Goal: Information Seeking & Learning: Learn about a topic

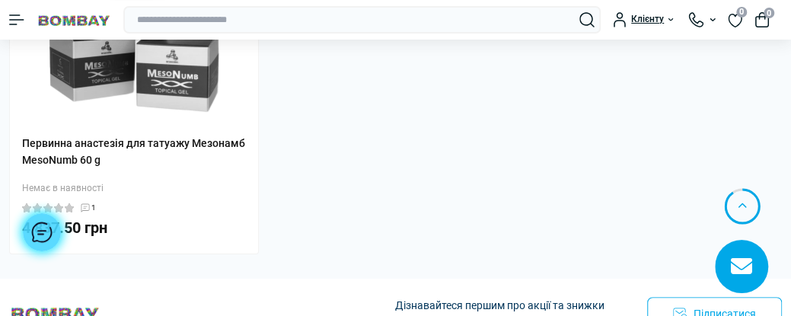
scroll to position [2400, 0]
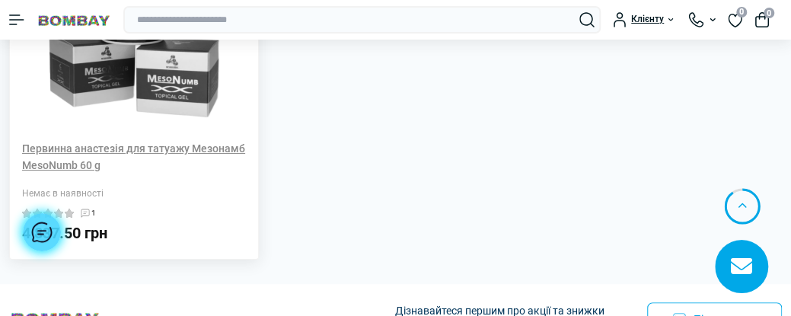
click at [102, 140] on link "Первинна анастезія для татуажу Мезонамб MesoNumb 60 g" at bounding box center [134, 157] width 224 height 34
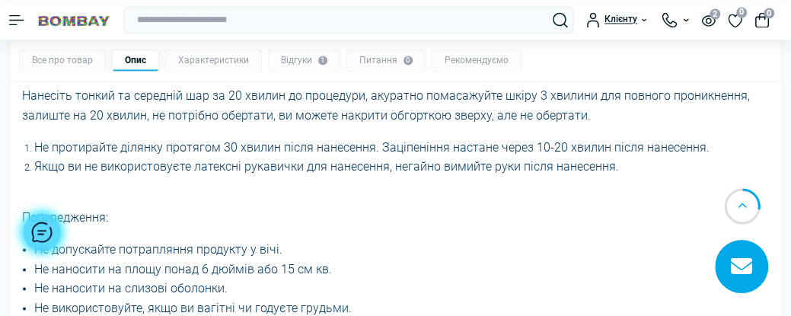
scroll to position [1154, 0]
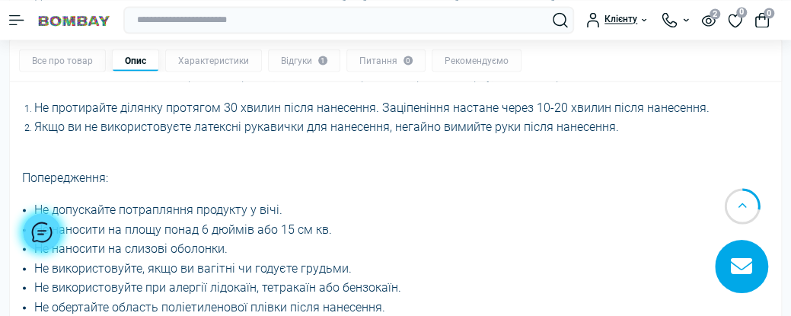
drag, startPoint x: 37, startPoint y: 237, endPoint x: 591, endPoint y: 218, distance: 554.5
click at [604, 219] on li "Не наносити на площу понад 6 дюймів або 15 см кв." at bounding box center [401, 229] width 735 height 20
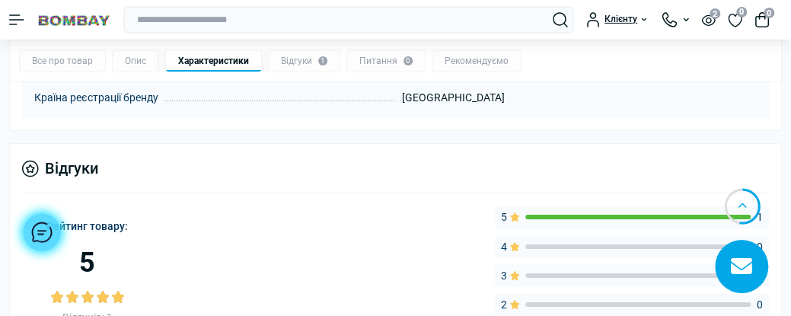
scroll to position [2229, 0]
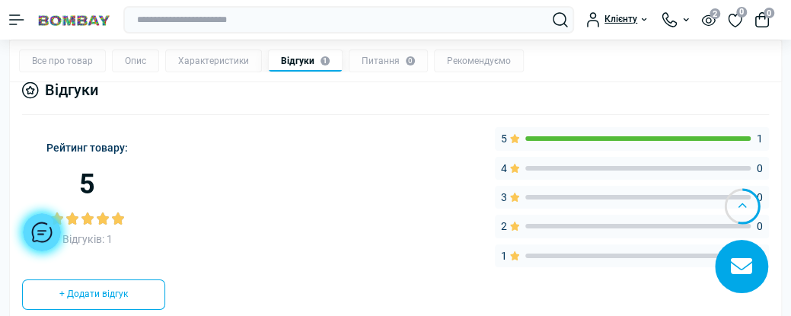
click at [470, 249] on div "Рейтинг товару: 5 Відгуків: 1 5 1 4 0 3 0 2 0 1 0 + Додати відгук Написати відг…" at bounding box center [395, 225] width 747 height 196
click at [375, 127] on div "5 1 4 0 3 0 2 0 1 0" at bounding box center [448, 197] width 641 height 140
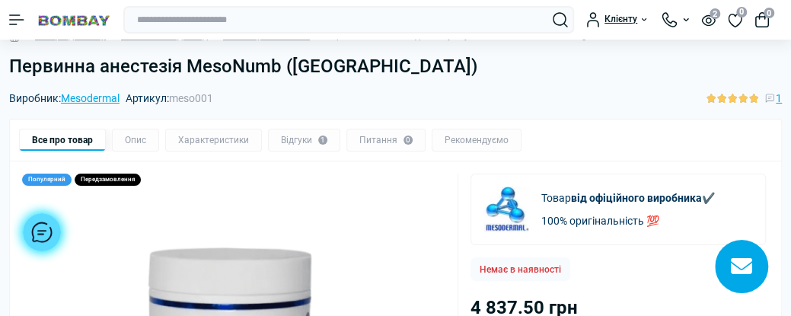
scroll to position [0, 0]
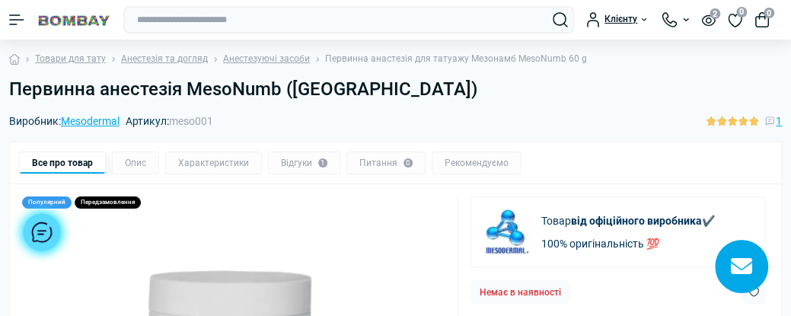
drag, startPoint x: 551, startPoint y: 174, endPoint x: 617, endPoint y: 88, distance: 107.5
click at [617, 88] on h1 "Первинна анестезія MesoNumb (Мезонамб)" at bounding box center [395, 89] width 773 height 22
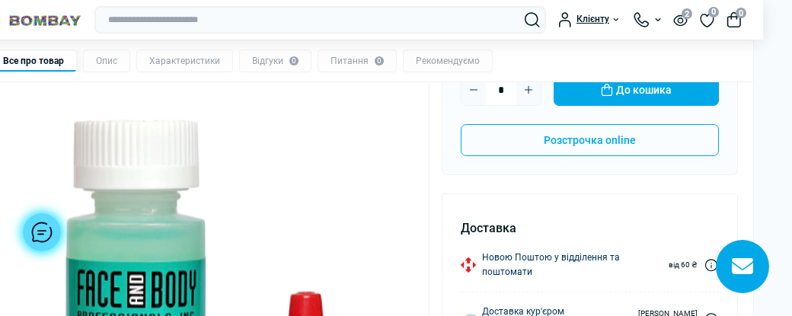
scroll to position [176, 29]
